Goal: Information Seeking & Learning: Learn about a topic

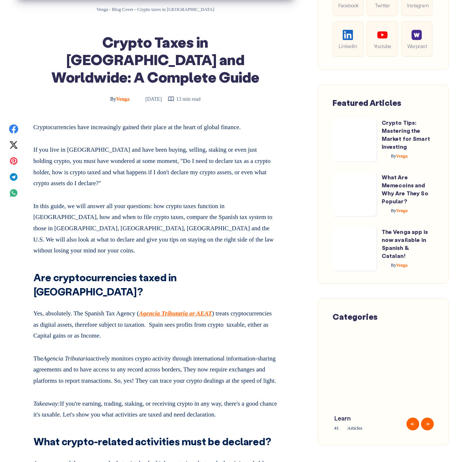
scroll to position [291, 0]
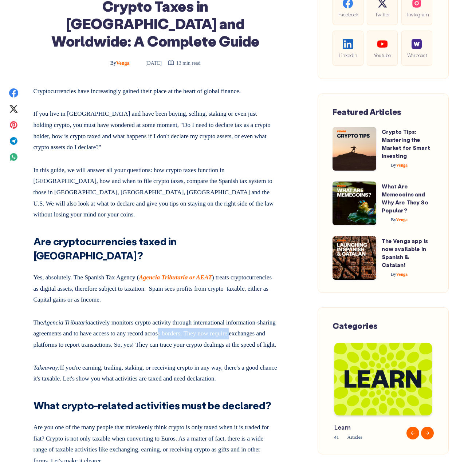
drag, startPoint x: 193, startPoint y: 291, endPoint x: 280, endPoint y: 293, distance: 87.0
drag, startPoint x: 150, startPoint y: 306, endPoint x: 268, endPoint y: 312, distance: 117.4
click at [268, 314] on p "The Agencia Tributaria actively monitors crypto activity through international …" at bounding box center [155, 332] width 244 height 36
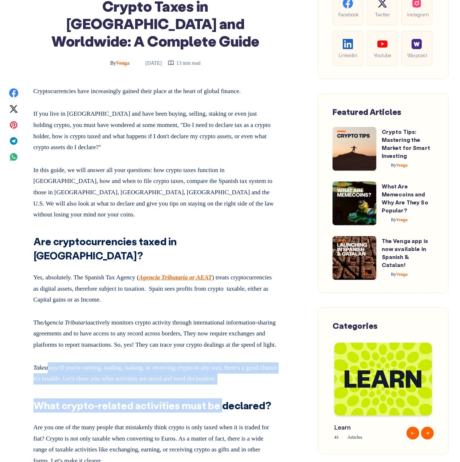
drag, startPoint x: 49, startPoint y: 336, endPoint x: 220, endPoint y: 353, distance: 172.3
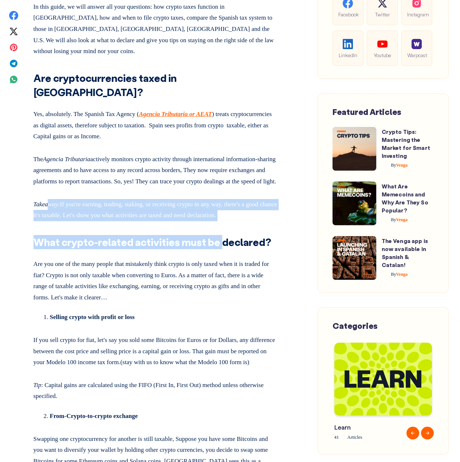
scroll to position [509, 0]
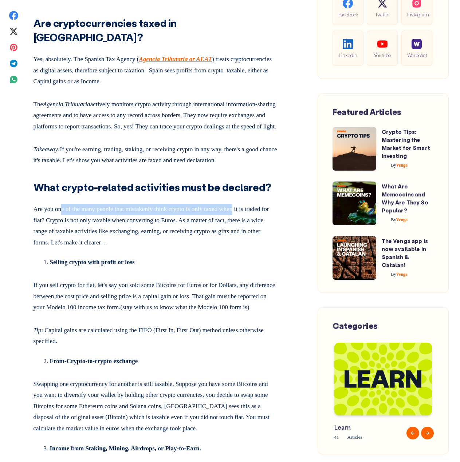
drag, startPoint x: 64, startPoint y: 180, endPoint x: 250, endPoint y: 181, distance: 185.6
click at [250, 201] on p "Are you one of the many people that mistakenly think crypto is only taxed when …" at bounding box center [155, 224] width 244 height 47
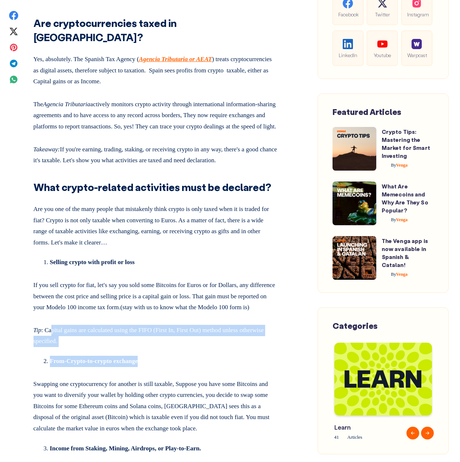
drag, startPoint x: 56, startPoint y: 310, endPoint x: 202, endPoint y: 328, distance: 147.0
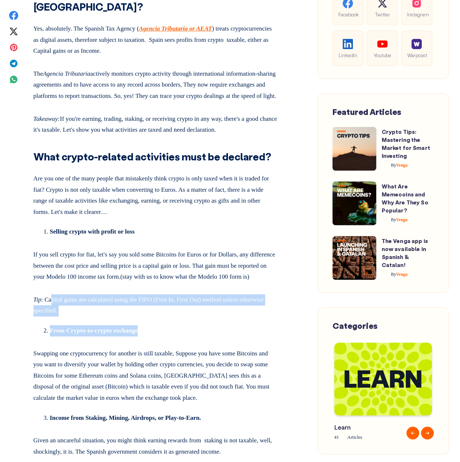
scroll to position [691, 0]
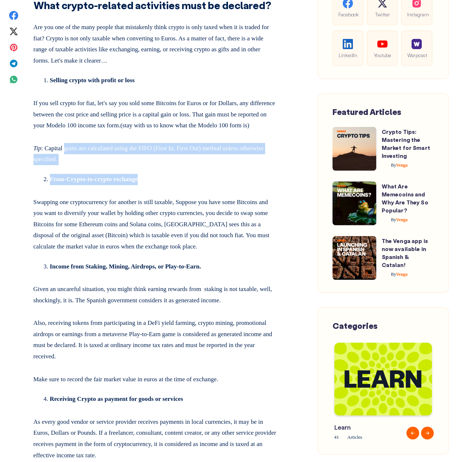
drag, startPoint x: 104, startPoint y: 124, endPoint x: 247, endPoint y: 155, distance: 146.7
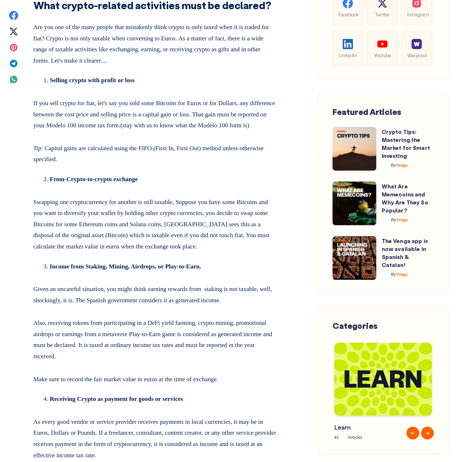
click at [150, 140] on p "Tip : Capital gains are calculated using the FIFO (First In, First Out) method …" at bounding box center [155, 152] width 244 height 25
copy p "FIFO"
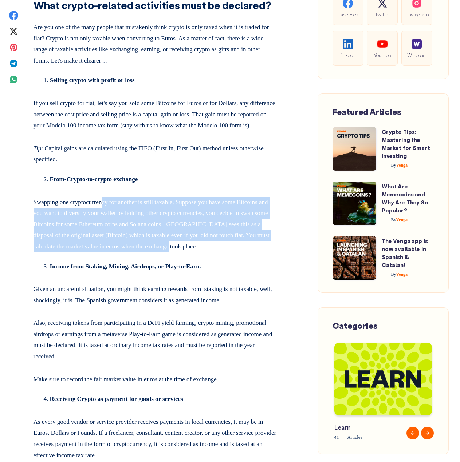
drag, startPoint x: 115, startPoint y: 179, endPoint x: 261, endPoint y: 225, distance: 152.4
click at [261, 225] on p "Swapping one cryptocurrency for another is still taxable, Suppose you have some…" at bounding box center [155, 223] width 244 height 59
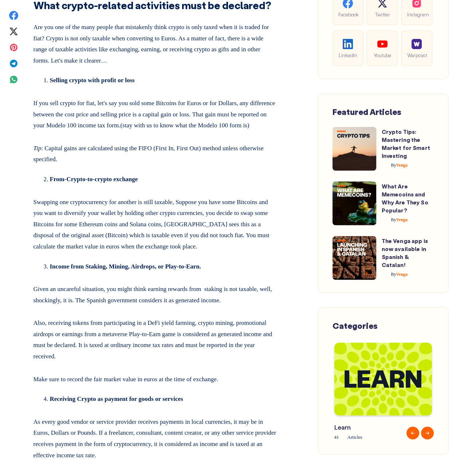
drag, startPoint x: 66, startPoint y: 270, endPoint x: 140, endPoint y: 268, distance: 73.6
click at [146, 281] on p "Given an uncareful situation, you might think earning rewards from staking is n…" at bounding box center [155, 293] width 244 height 25
click at [40, 281] on p "Given an uncareful situation, you might think earning rewards from staking is n…" at bounding box center [155, 293] width 244 height 25
drag, startPoint x: 39, startPoint y: 265, endPoint x: 169, endPoint y: 269, distance: 130.0
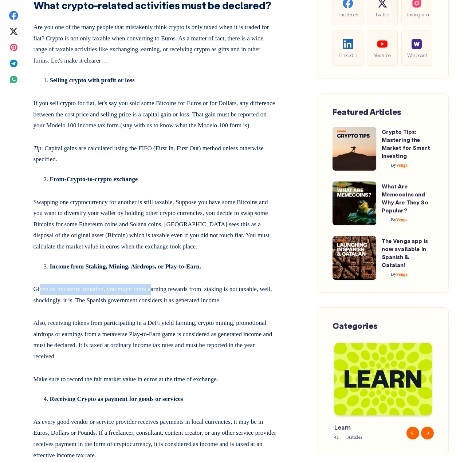
click at [163, 281] on p "Given an uncareful situation, you might think earning rewards from staking is n…" at bounding box center [155, 293] width 244 height 25
click at [228, 281] on p "Given an uncareful situation, you might think earning rewards from staking is n…" at bounding box center [155, 293] width 244 height 25
drag, startPoint x: 283, startPoint y: 274, endPoint x: 150, endPoint y: 282, distance: 133.4
drag, startPoint x: 155, startPoint y: 282, endPoint x: 279, endPoint y: 284, distance: 124.5
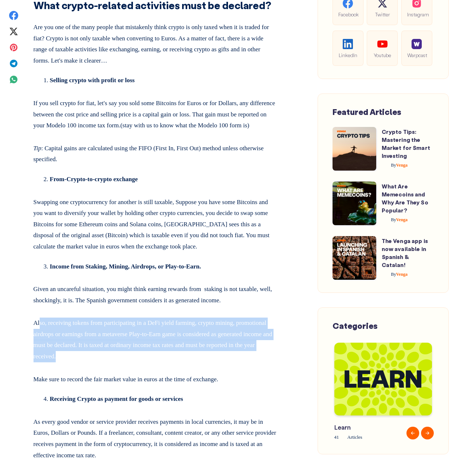
drag, startPoint x: 54, startPoint y: 302, endPoint x: 208, endPoint y: 340, distance: 158.6
click at [208, 340] on p "Also, receiving tokens from participating in a DeFi yield farming, crypto minin…" at bounding box center [155, 338] width 244 height 47
click at [205, 342] on p "Also, receiving tokens from participating in a DeFi yield farming, crypto minin…" at bounding box center [155, 338] width 244 height 47
drag, startPoint x: 159, startPoint y: 337, endPoint x: 25, endPoint y: 281, distance: 145.2
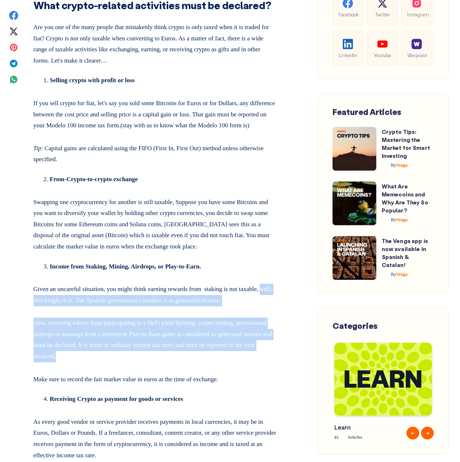
click at [232, 332] on p "Also, receiving tokens from participating in a DeFi yield farming, crypto minin…" at bounding box center [155, 338] width 244 height 47
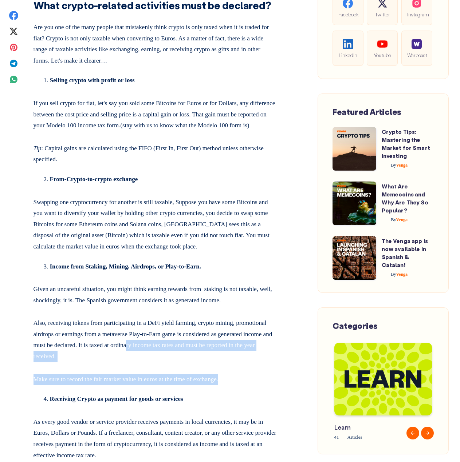
drag, startPoint x: 199, startPoint y: 322, endPoint x: 268, endPoint y: 347, distance: 73.0
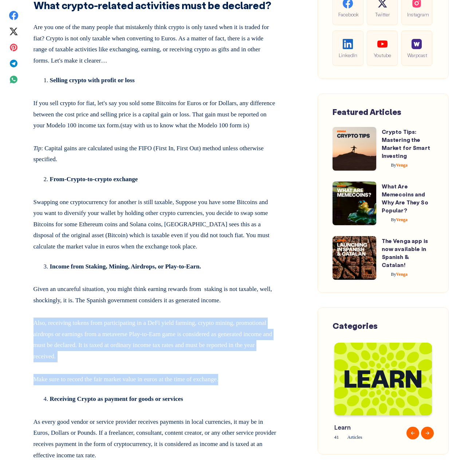
drag, startPoint x: 256, startPoint y: 358, endPoint x: 13, endPoint y: 292, distance: 251.1
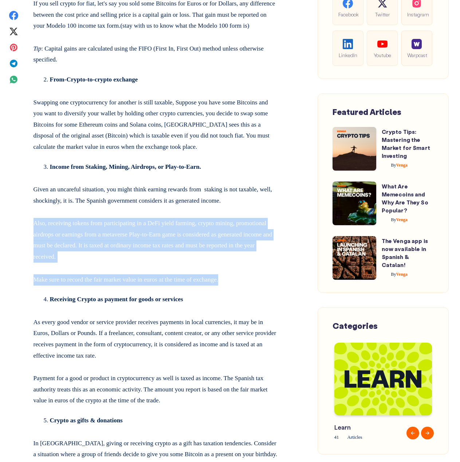
scroll to position [800, 0]
